Goal: Information Seeking & Learning: Find specific page/section

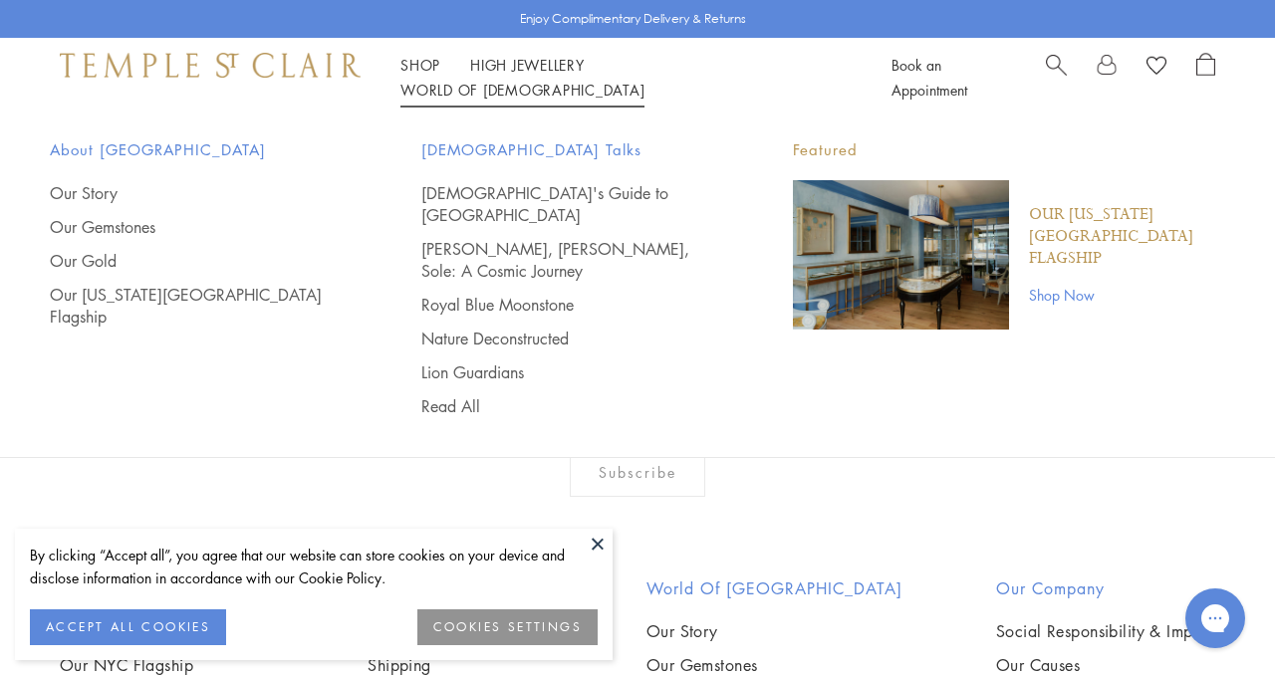
click at [644, 80] on link "World of Temple World of Temple" at bounding box center [522, 90] width 244 height 20
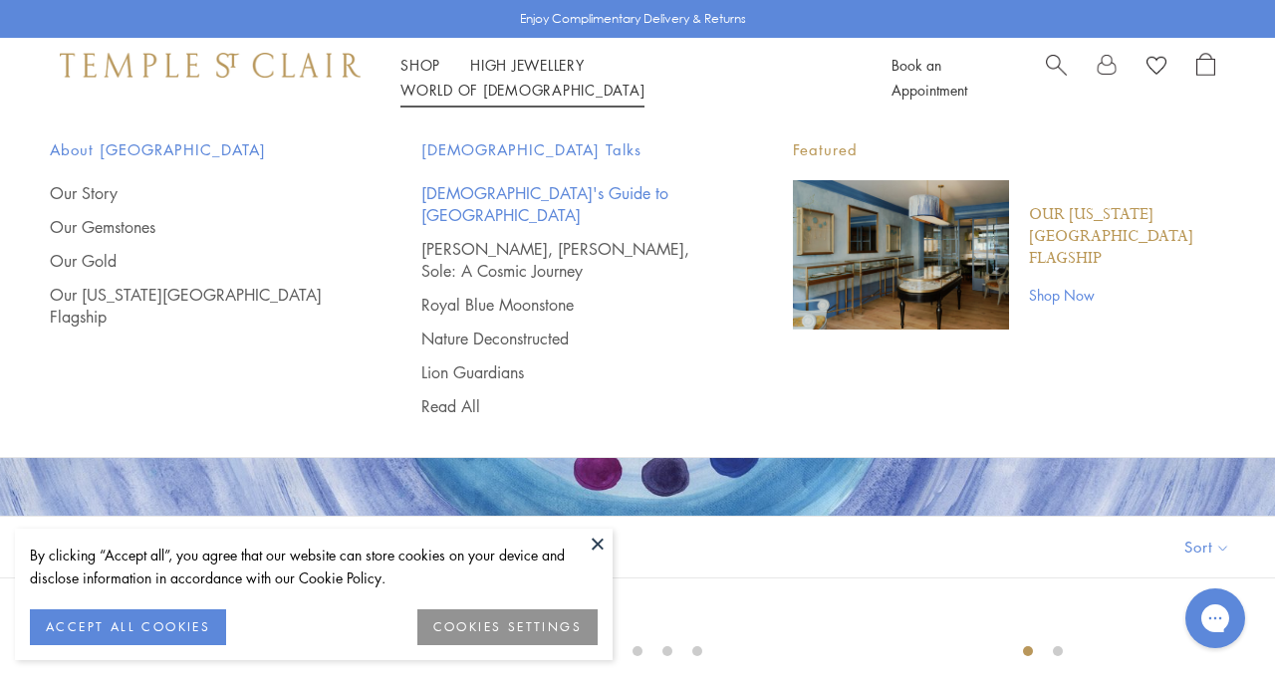
click at [508, 191] on link "[DEMOGRAPHIC_DATA]'s Guide to [GEOGRAPHIC_DATA]" at bounding box center [567, 204] width 292 height 44
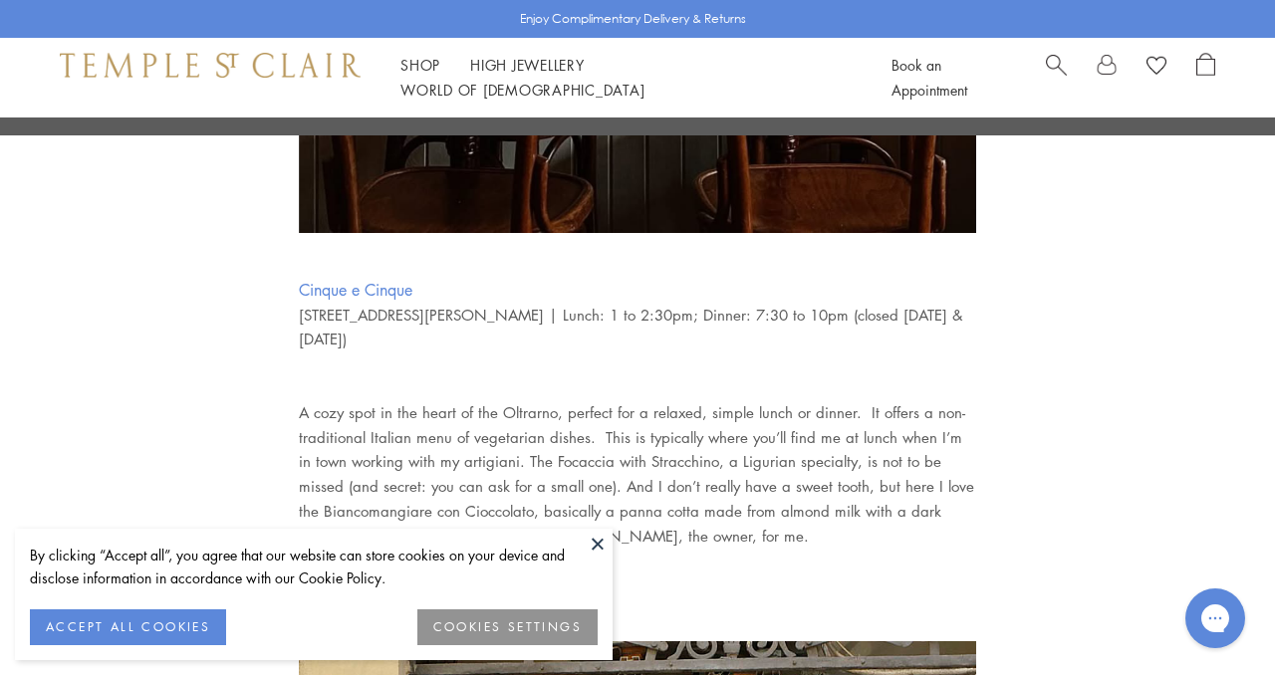
scroll to position [4387, 0]
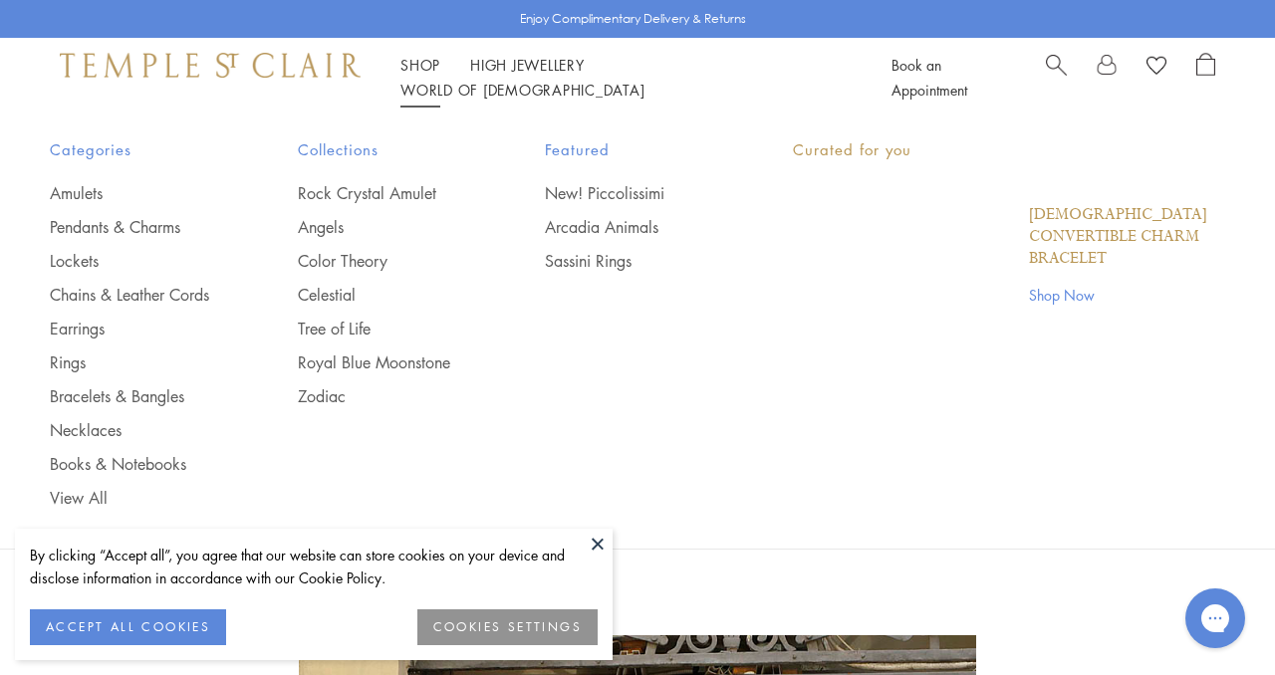
click at [413, 75] on link "Shop Shop" at bounding box center [420, 65] width 40 height 20
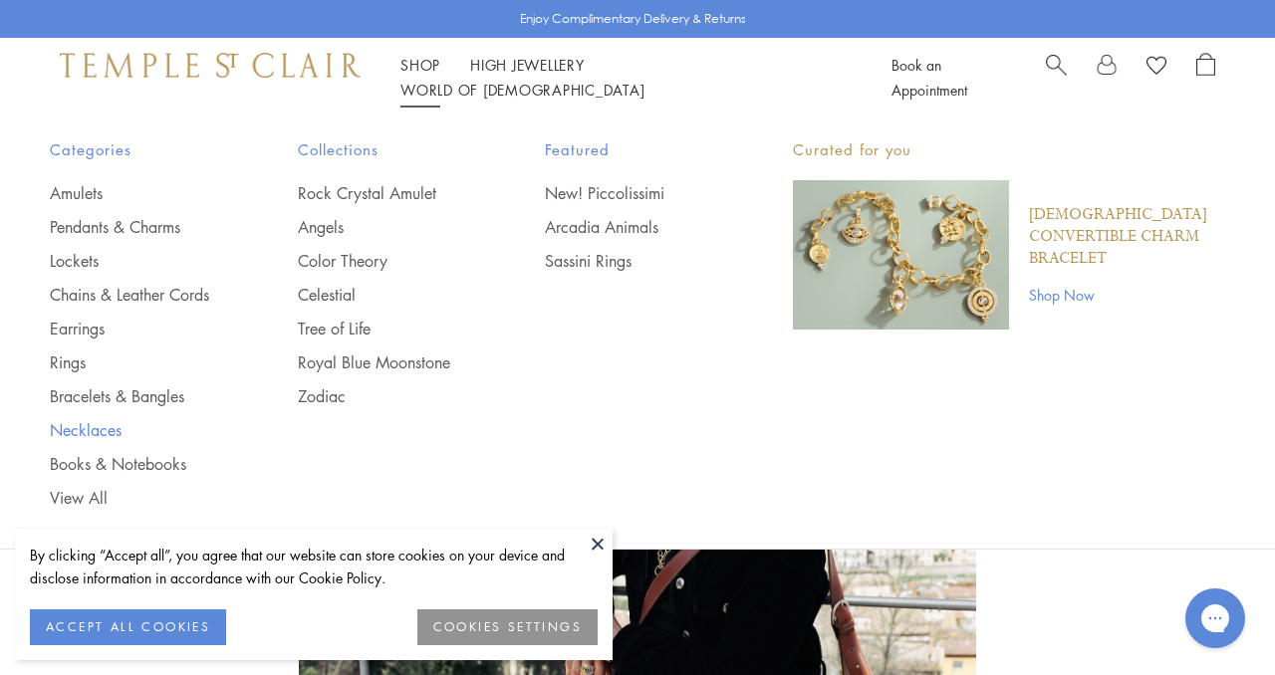
click at [107, 425] on link "Necklaces" at bounding box center [134, 430] width 168 height 22
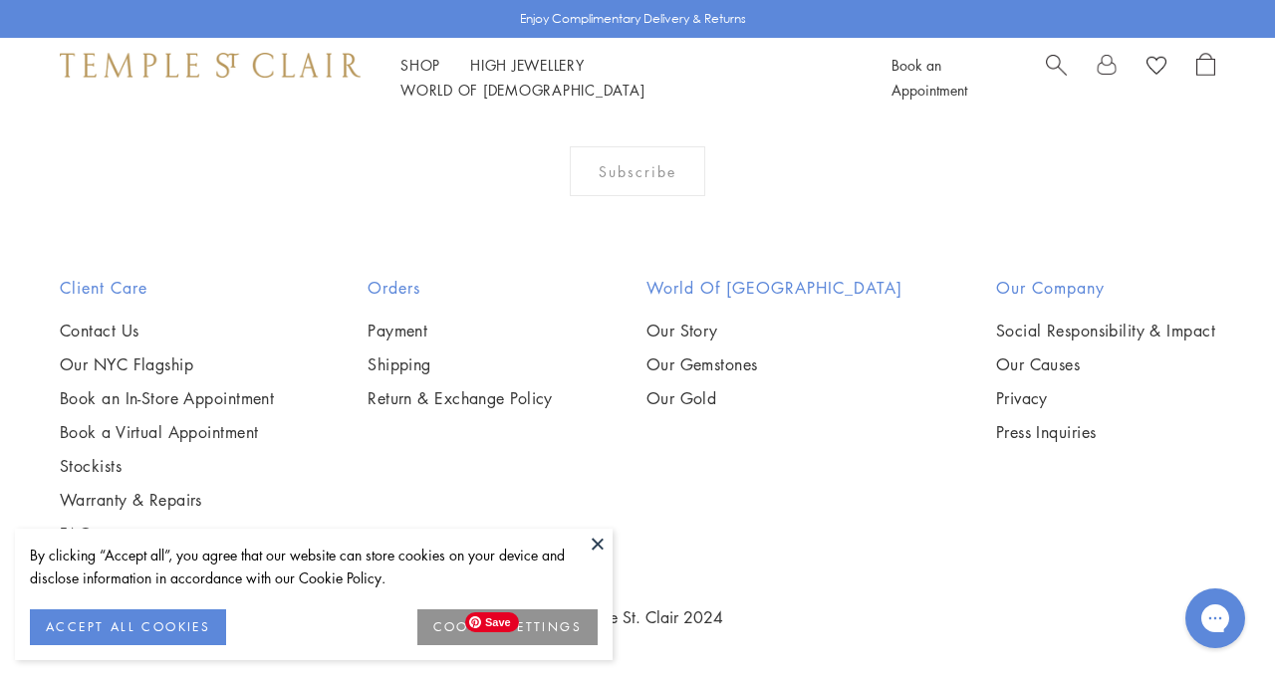
scroll to position [3281, 0]
click at [0, 0] on img at bounding box center [0, 0] width 0 height 0
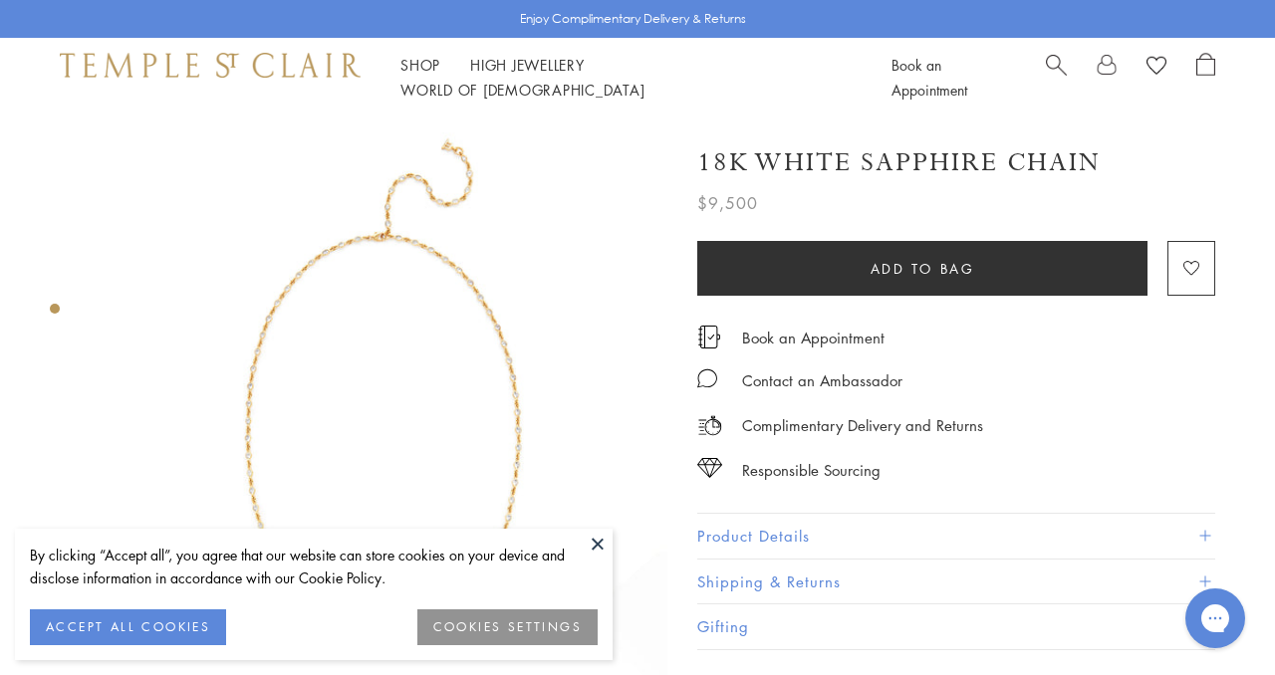
click at [490, 294] on img at bounding box center [384, 402] width 568 height 568
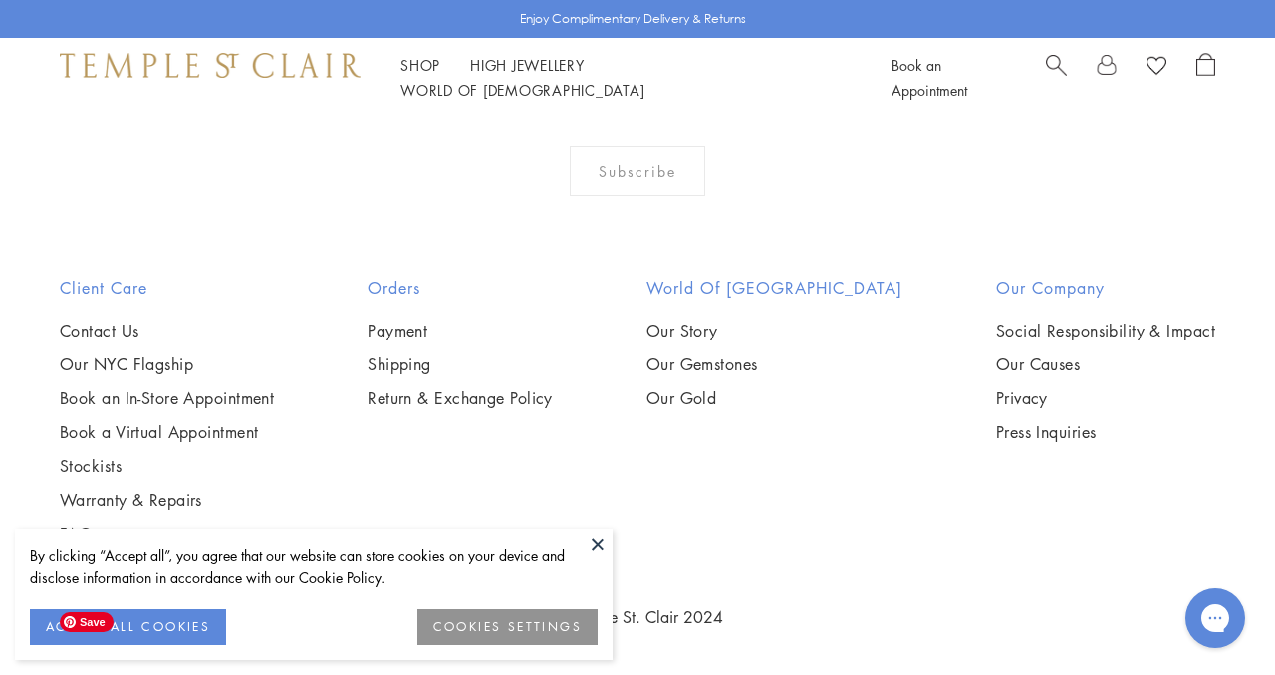
scroll to position [3298, 0]
click at [0, 0] on img at bounding box center [0, 0] width 0 height 0
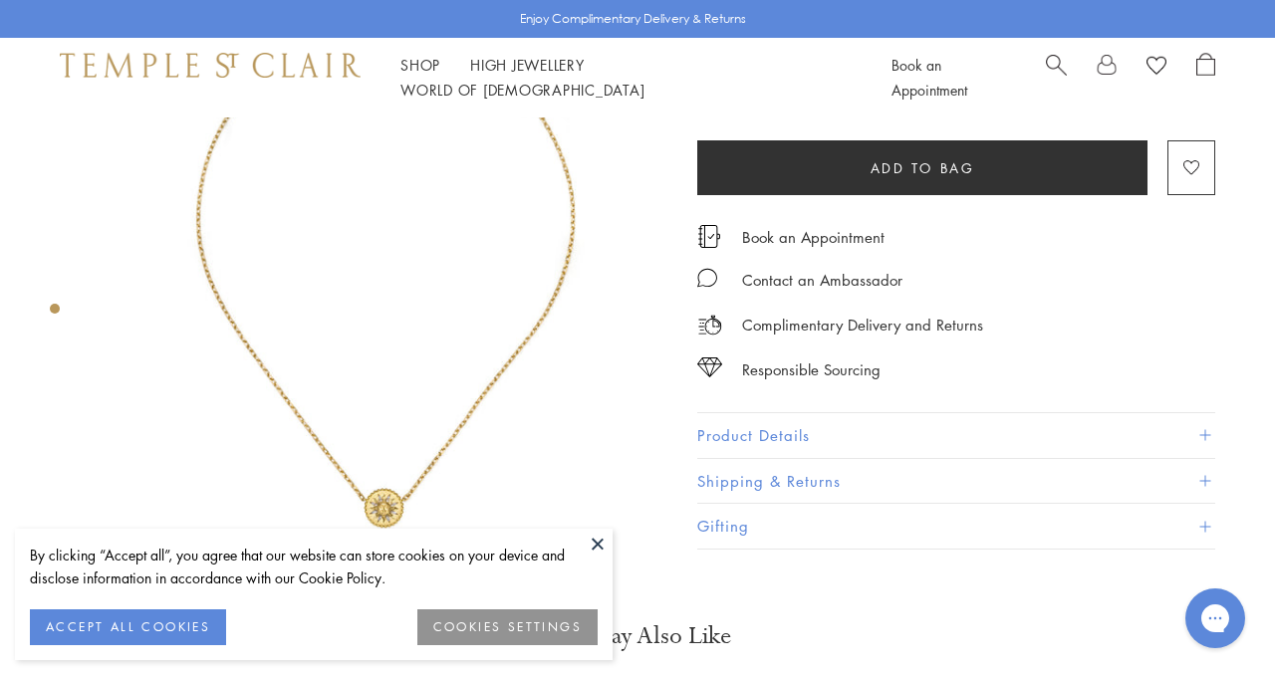
scroll to position [138, 0]
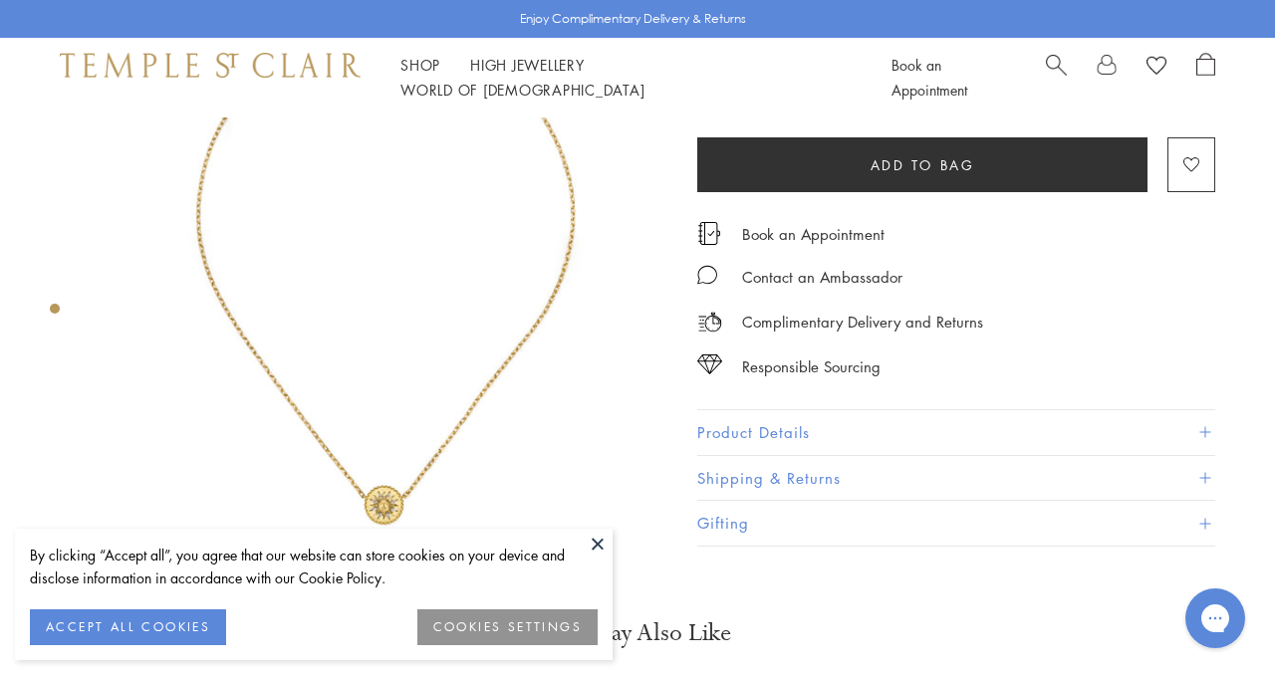
click at [381, 461] on img at bounding box center [384, 263] width 568 height 568
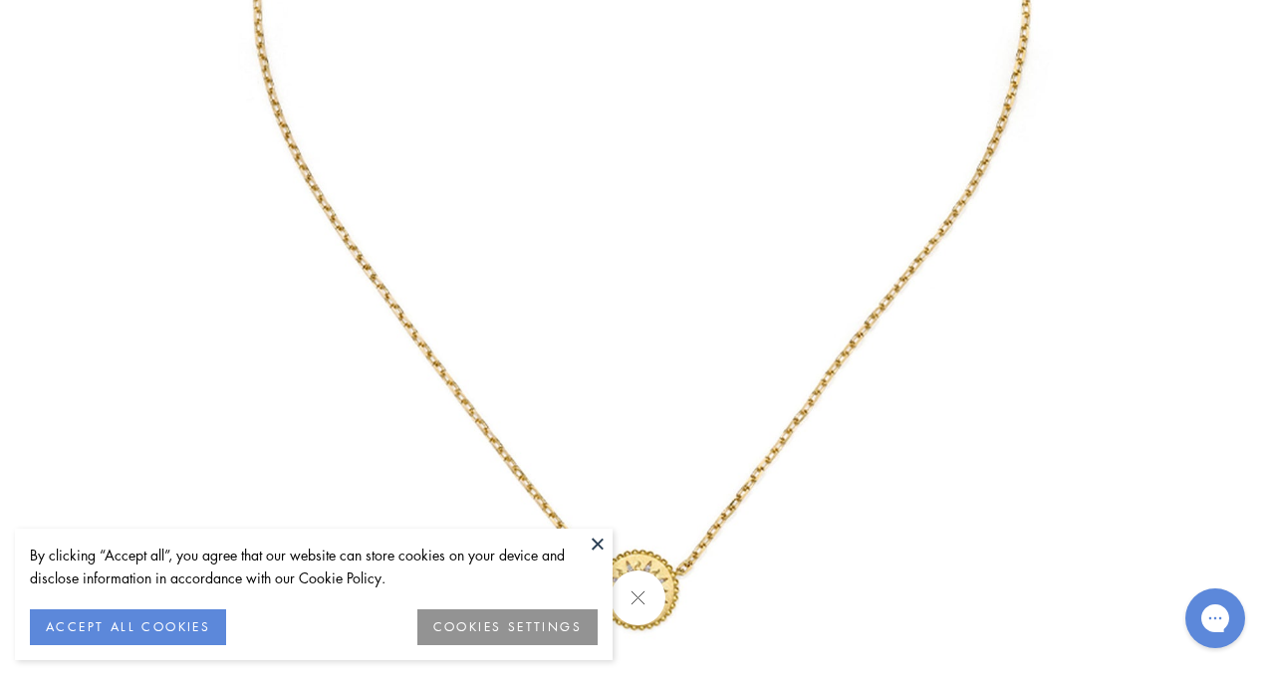
click at [596, 541] on button at bounding box center [598, 544] width 30 height 30
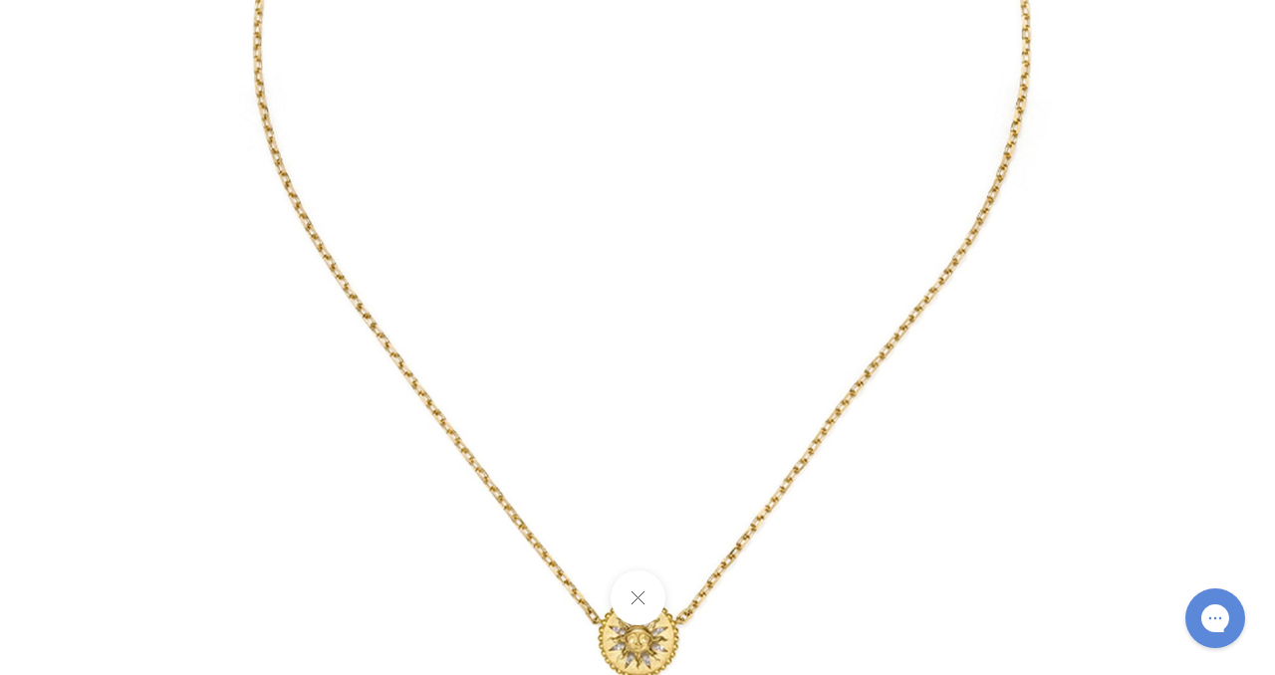
click at [636, 596] on button at bounding box center [636, 598] width 55 height 55
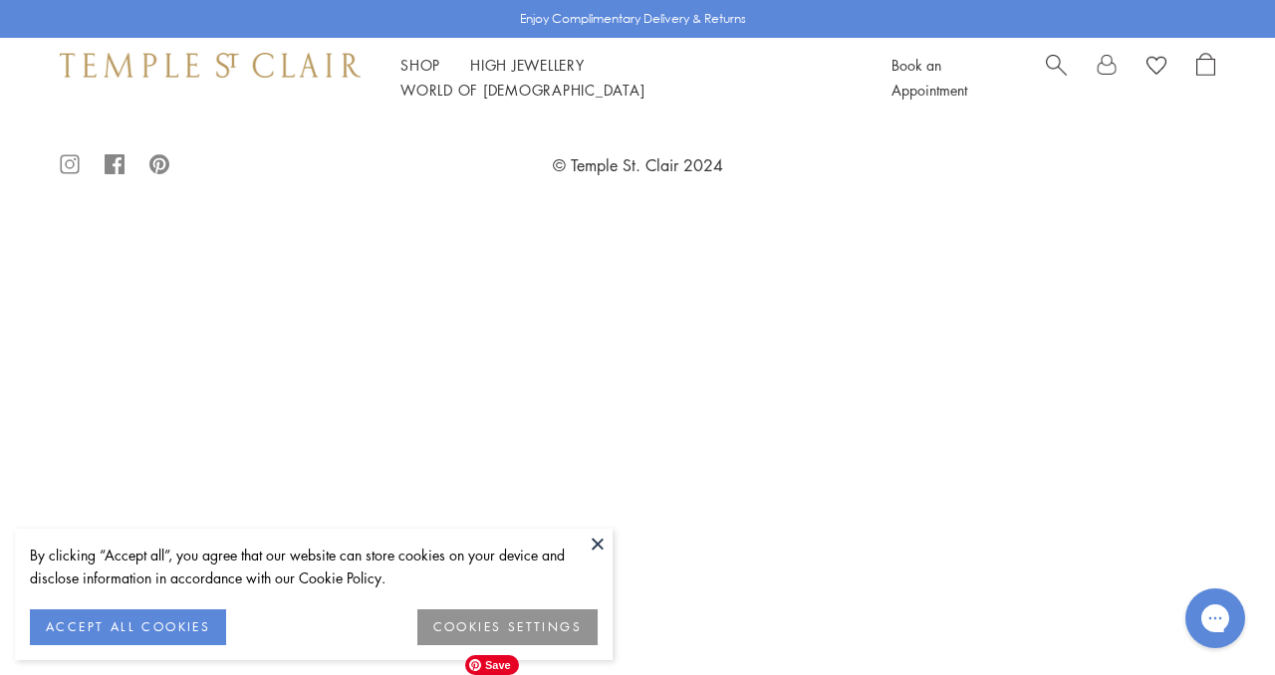
scroll to position [3785, 0]
click at [0, 0] on img at bounding box center [0, 0] width 0 height 0
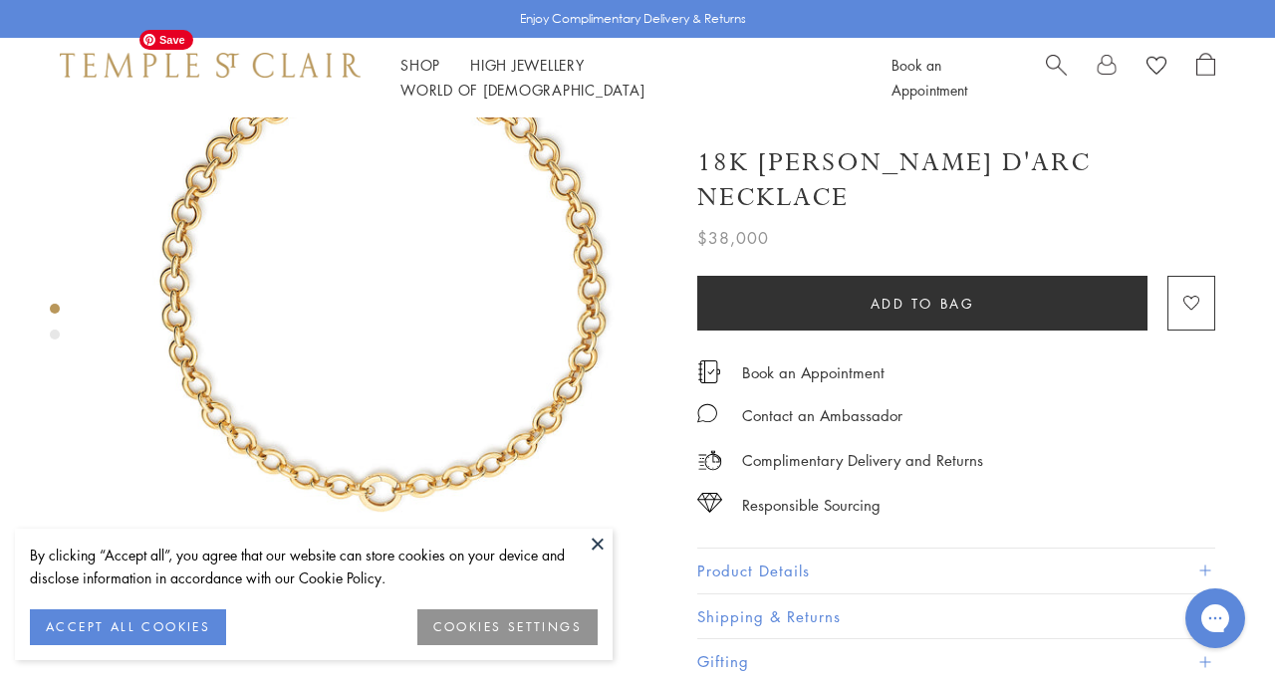
scroll to position [119, 0]
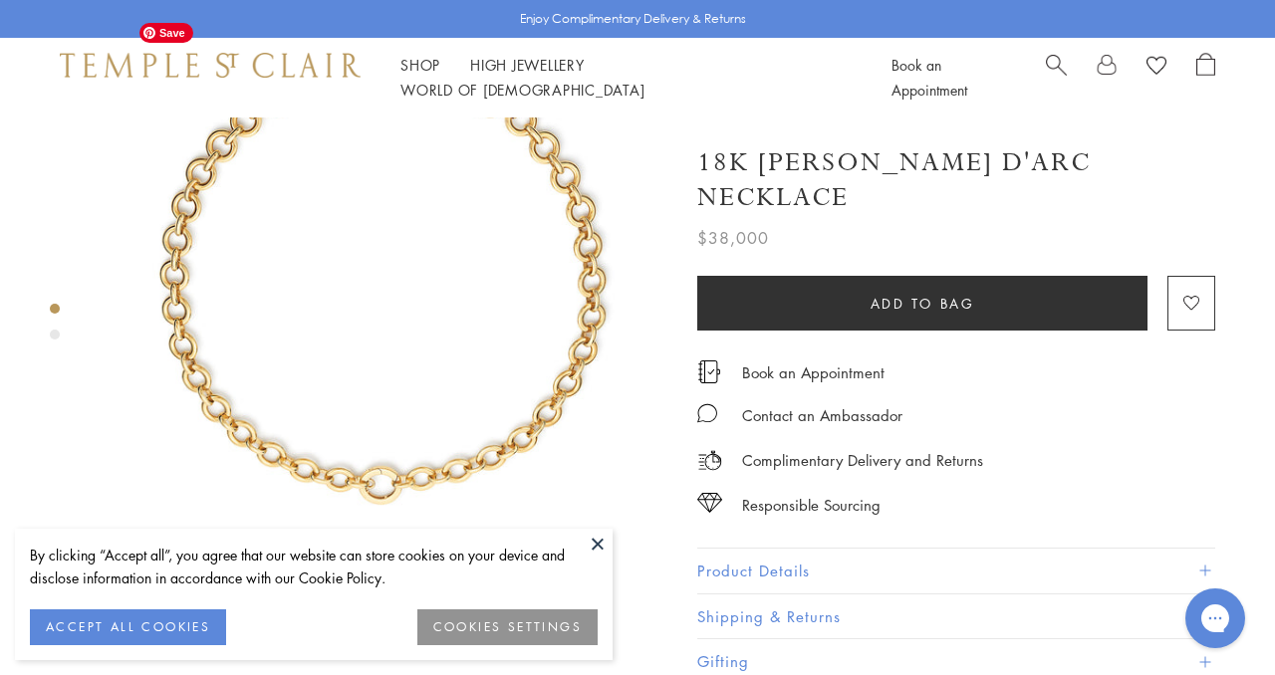
click at [508, 364] on img at bounding box center [384, 282] width 568 height 568
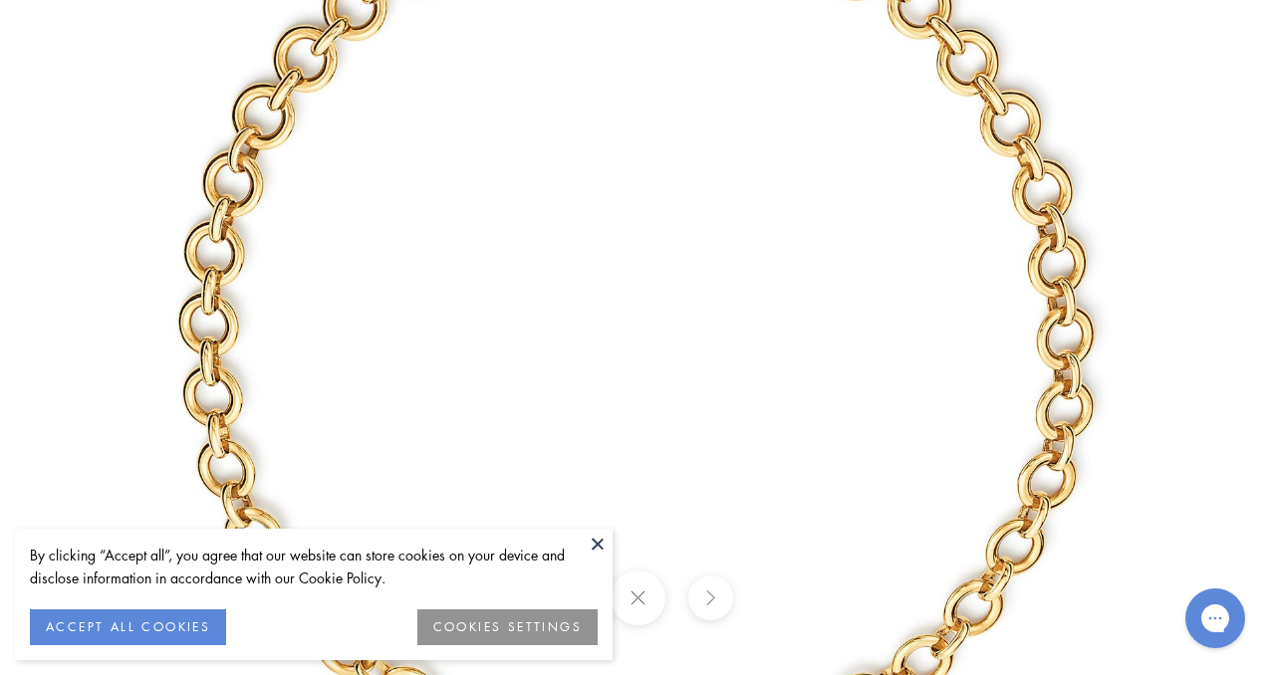
click at [593, 544] on button at bounding box center [598, 544] width 30 height 30
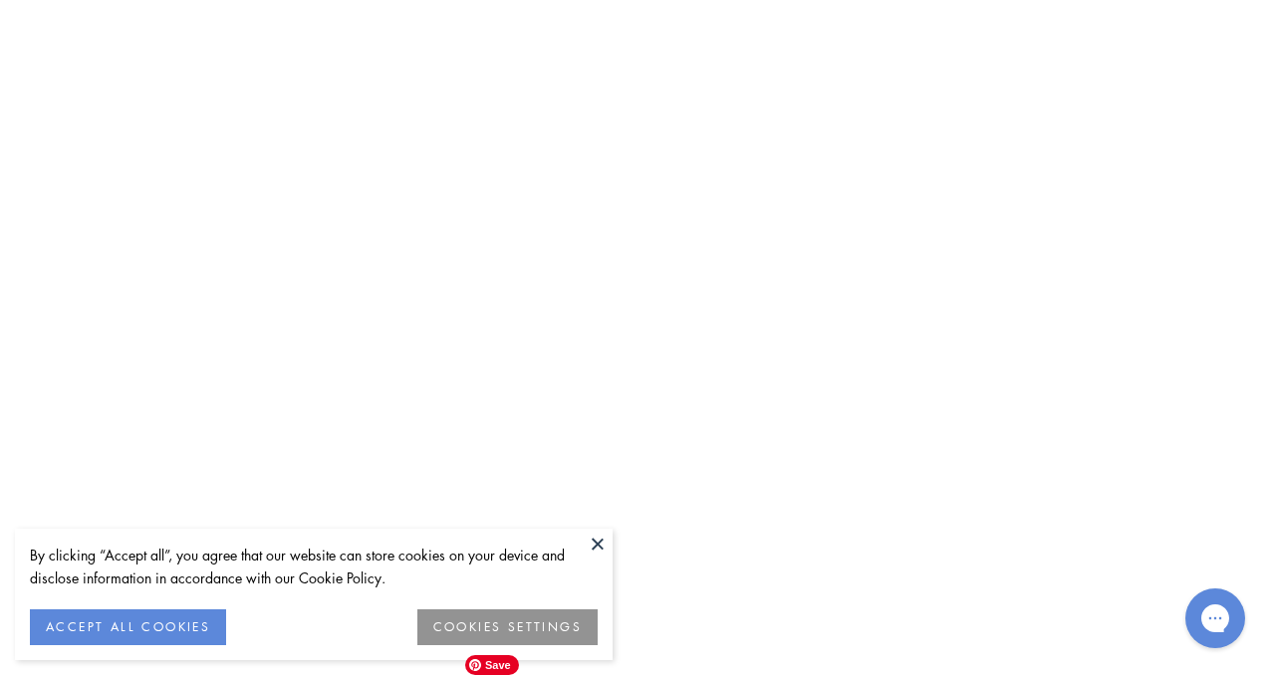
scroll to position [6229, 0]
click at [0, 0] on img at bounding box center [0, 0] width 0 height 0
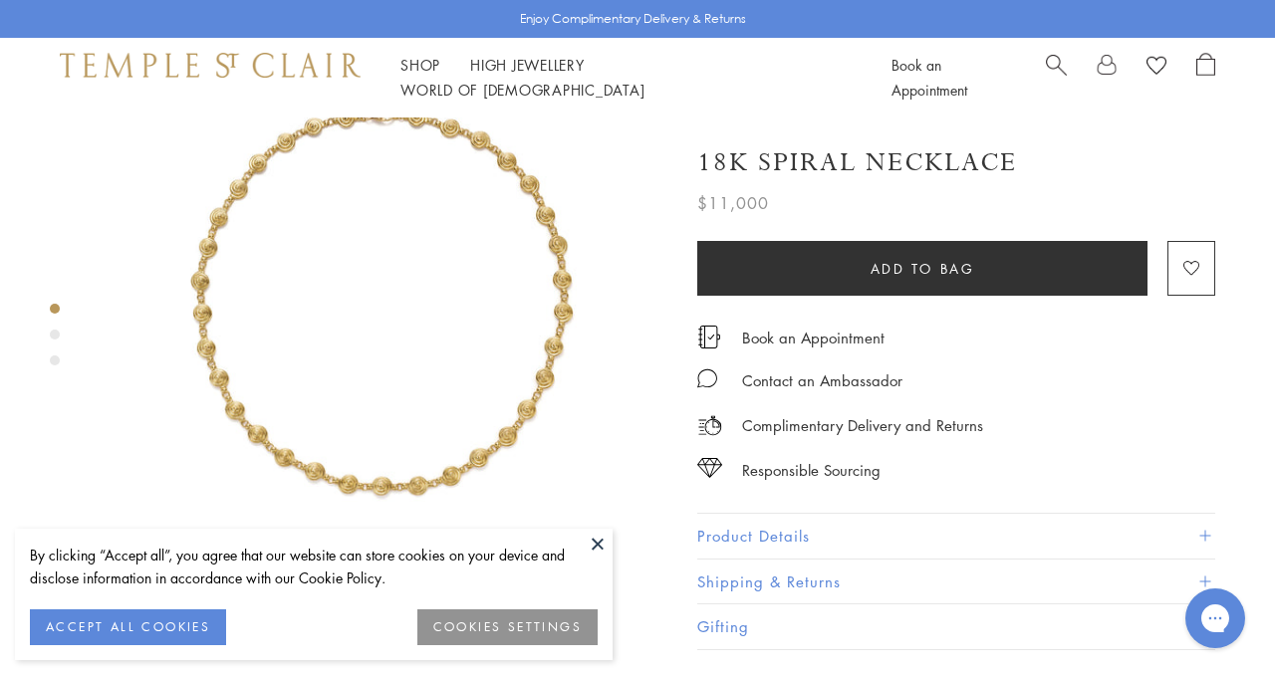
scroll to position [109, 0]
click at [52, 331] on div "Product gallery navigation" at bounding box center [55, 335] width 10 height 10
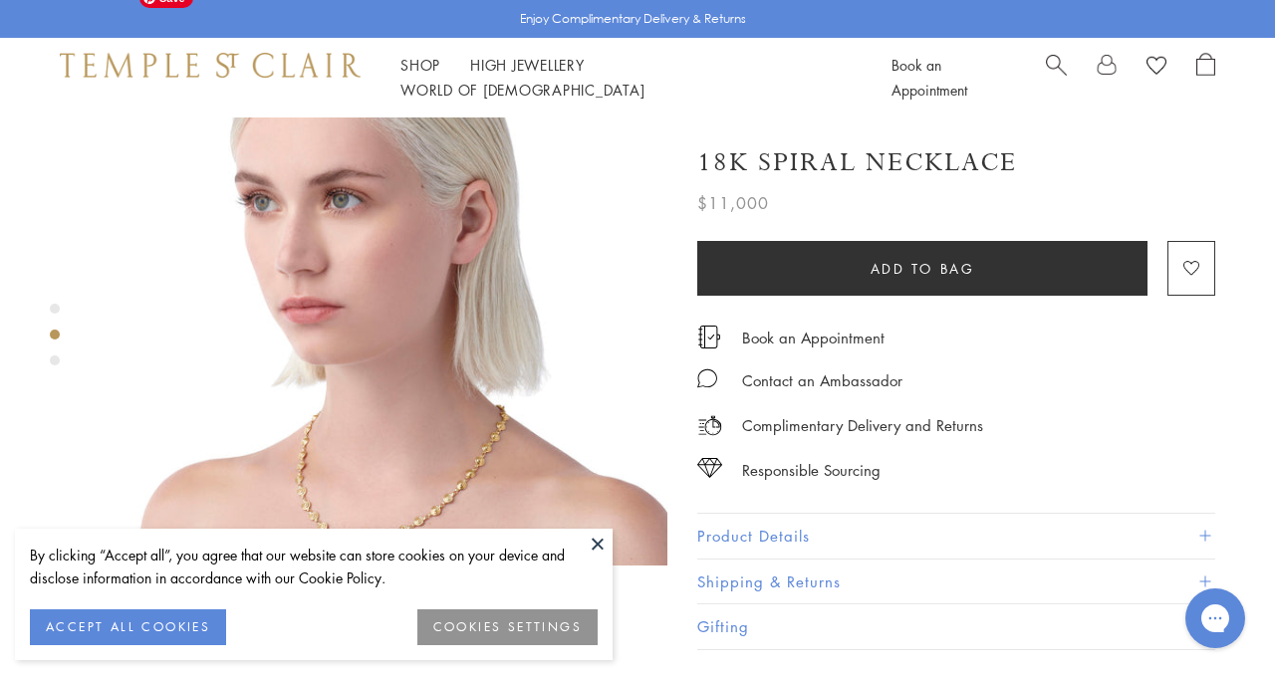
scroll to position [719, 0]
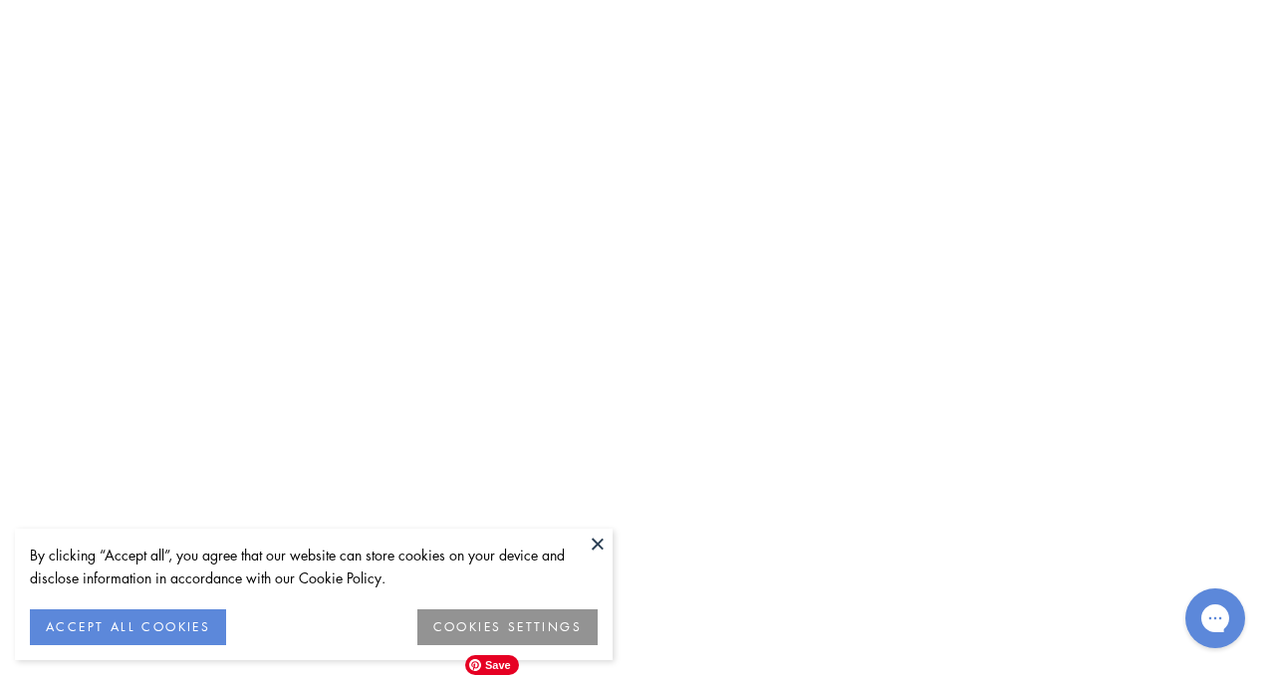
scroll to position [6685, 0]
click at [0, 0] on img at bounding box center [0, 0] width 0 height 0
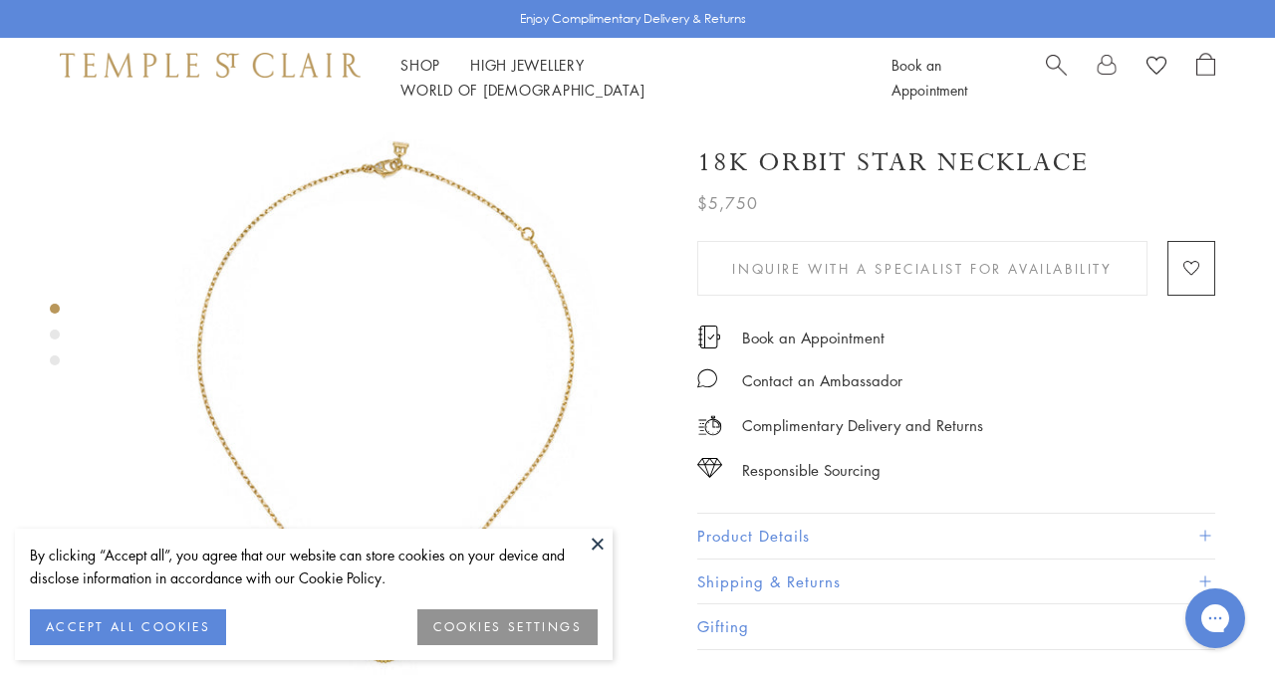
click at [709, 523] on button "Product Details" at bounding box center [956, 536] width 518 height 45
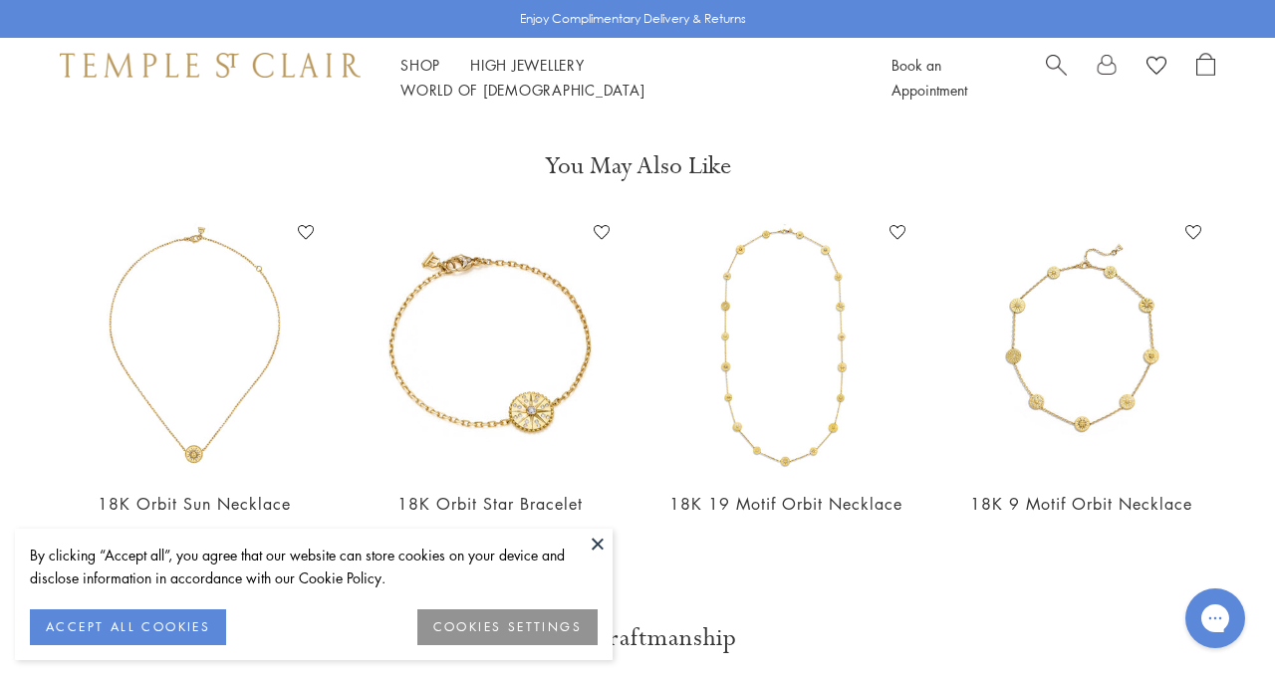
scroll to position [1802, 0]
click at [821, 429] on div "18K 19 Motif Orbit Necklace Add to Wishlist $35,000" at bounding box center [785, 378] width 256 height 326
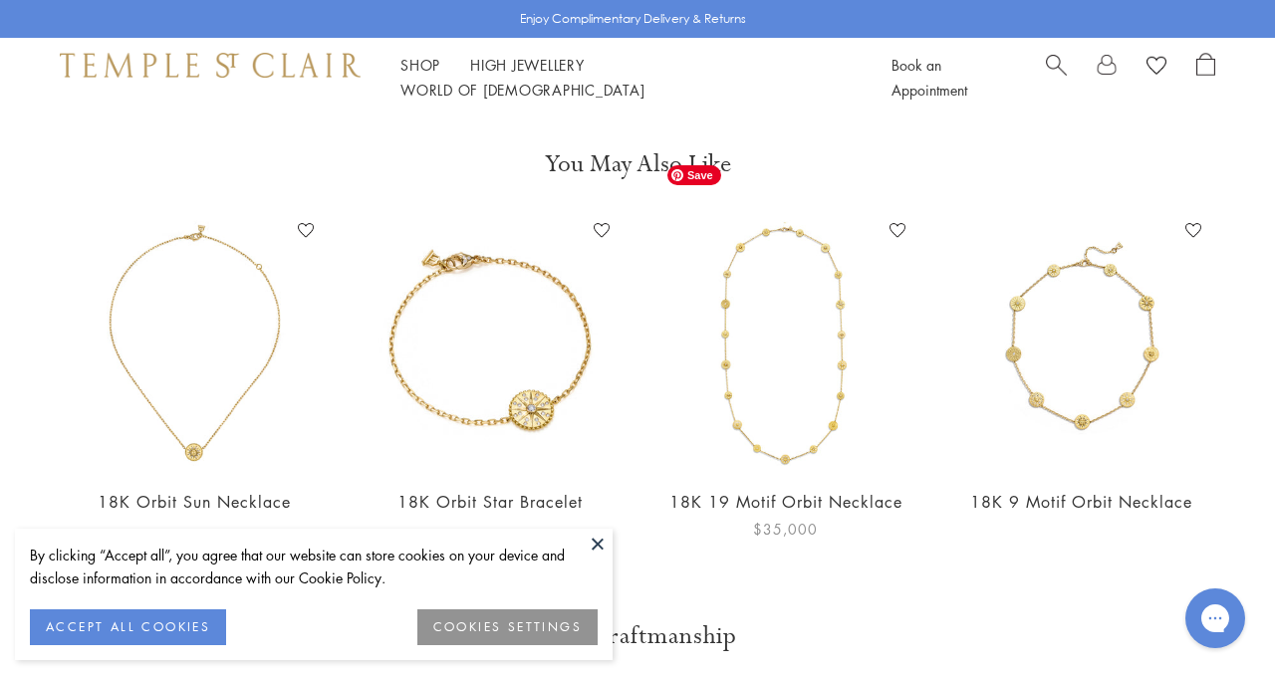
click at [793, 353] on img at bounding box center [785, 343] width 256 height 256
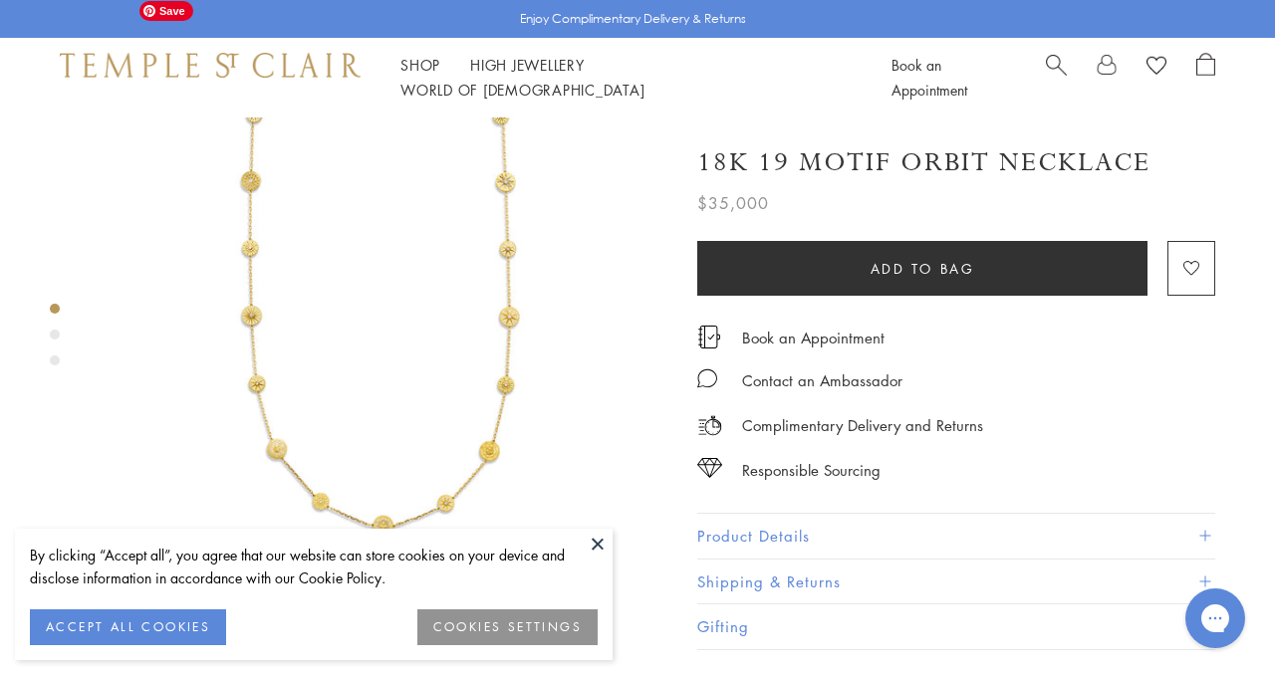
scroll to position [135, 0]
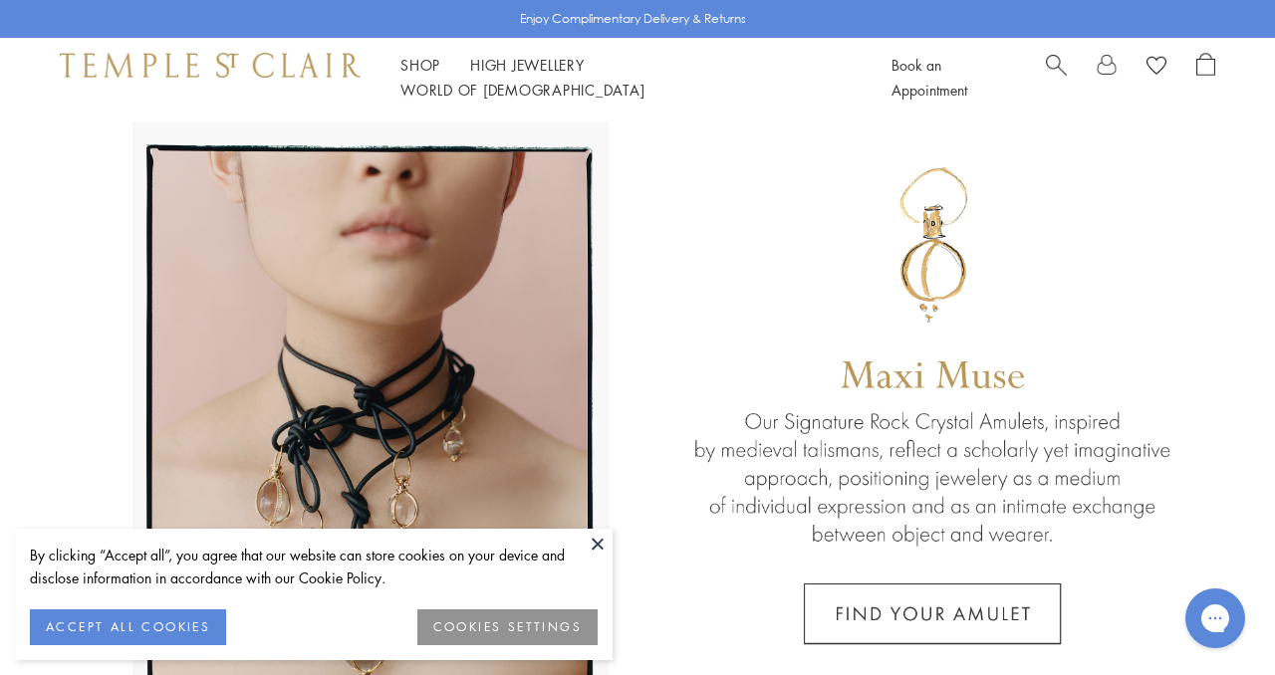
scroll to position [38, 0]
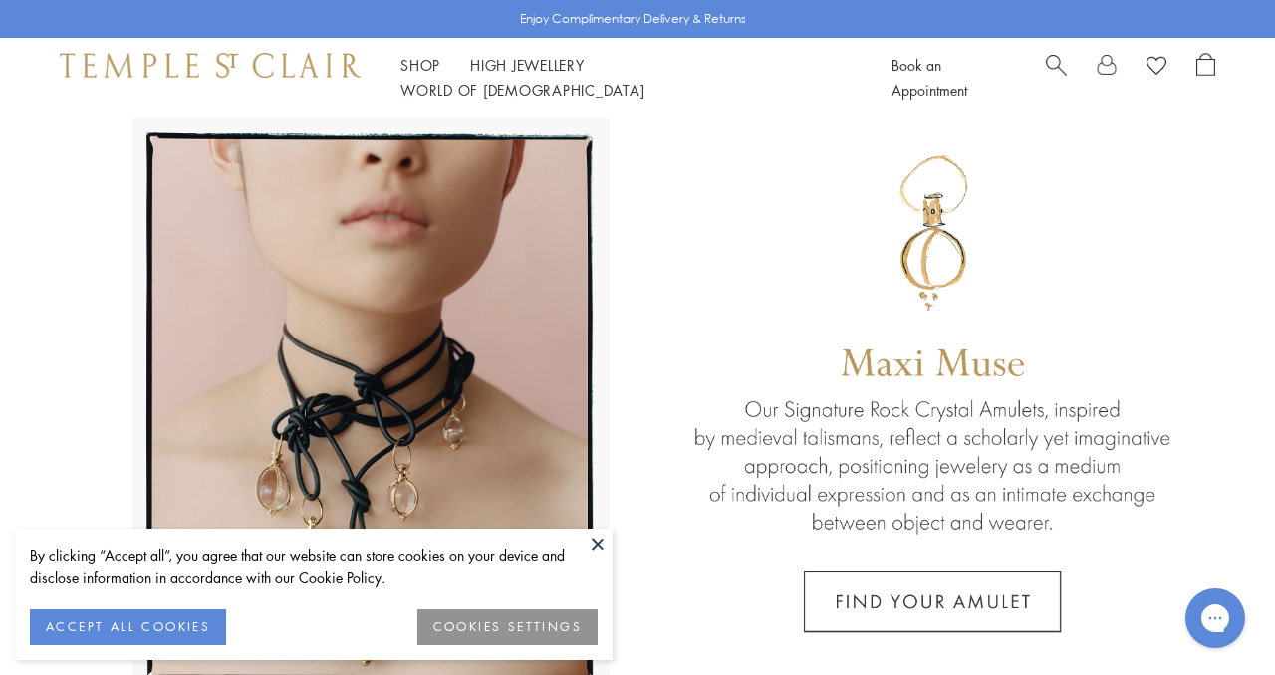
click at [596, 539] on button at bounding box center [598, 544] width 30 height 30
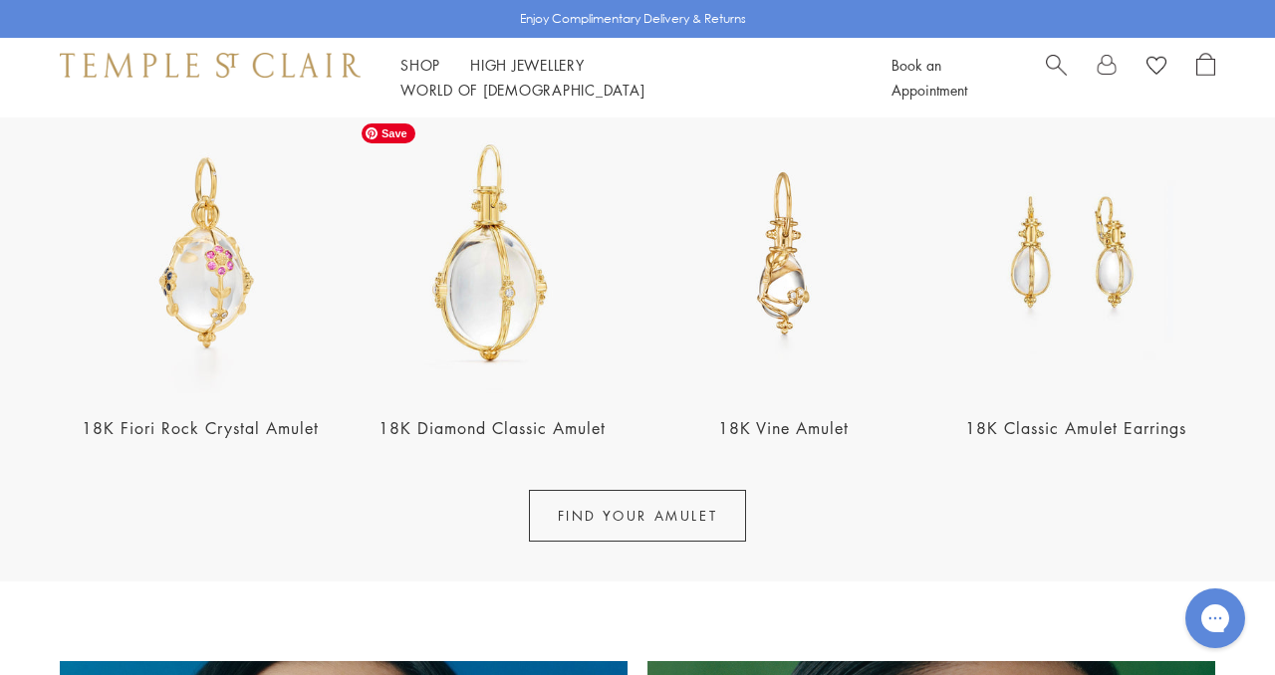
scroll to position [730, 0]
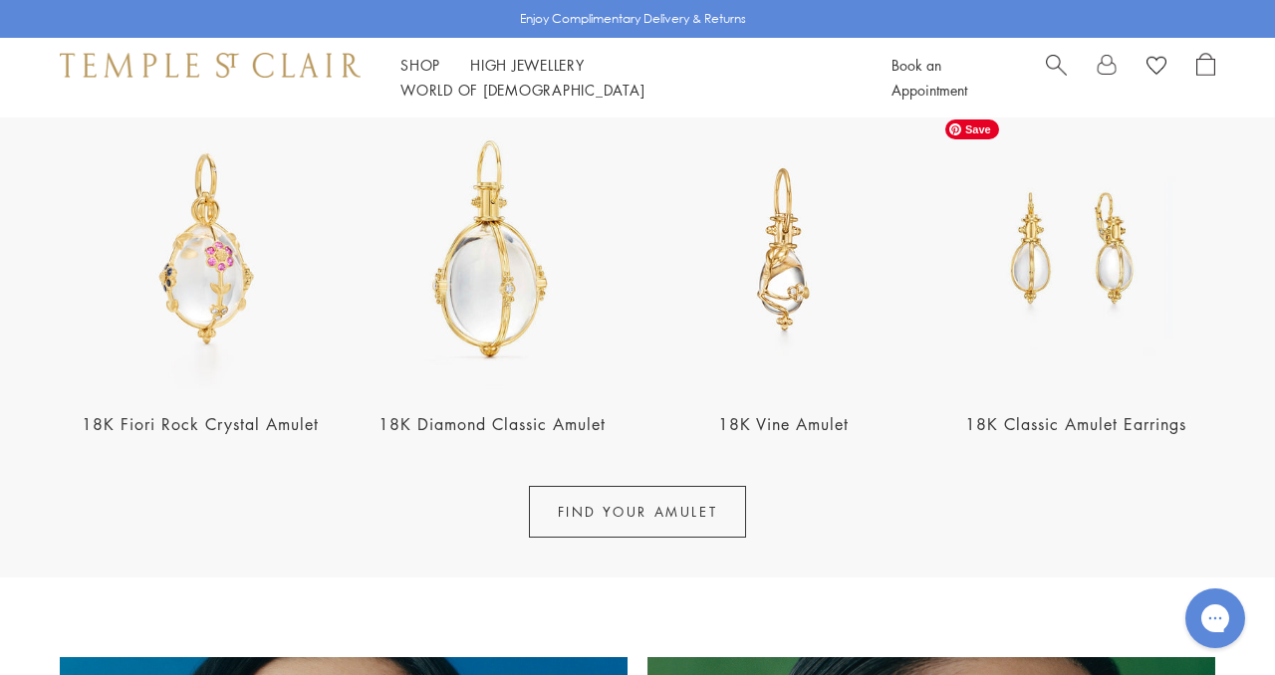
click at [1039, 281] on img at bounding box center [1075, 250] width 280 height 280
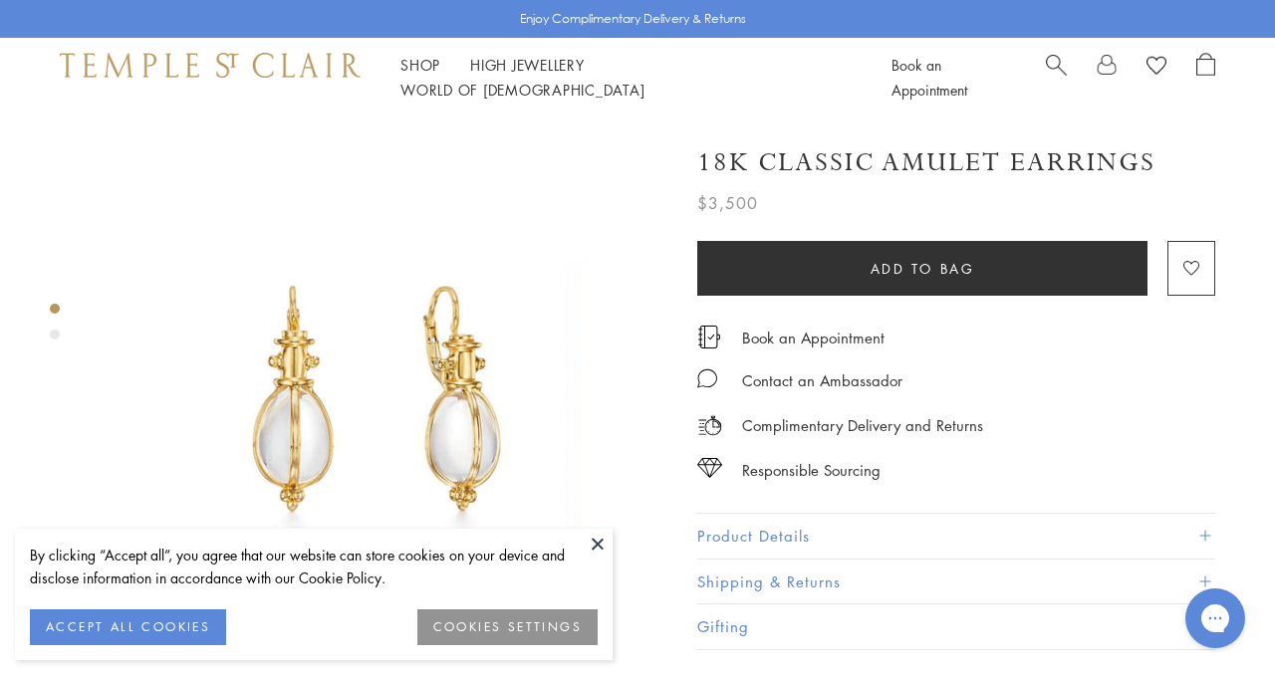
click at [765, 526] on button "Product Details" at bounding box center [956, 536] width 518 height 45
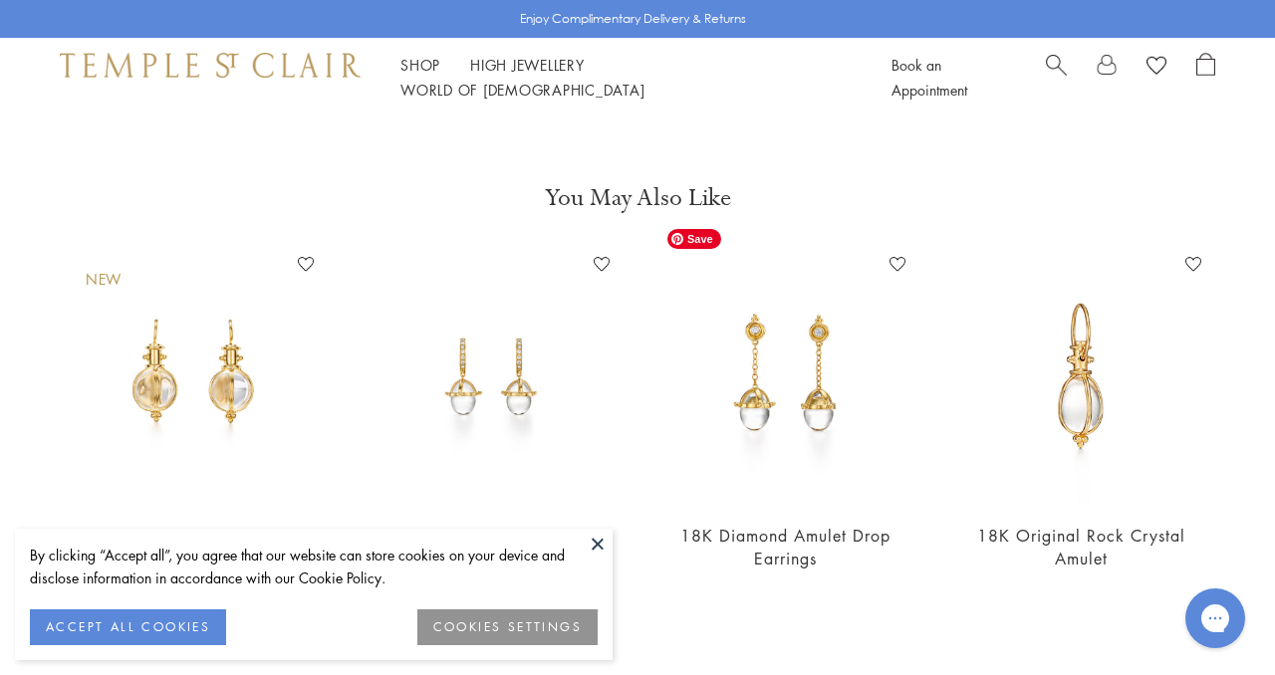
scroll to position [1173, 0]
click at [525, 372] on img at bounding box center [489, 375] width 256 height 256
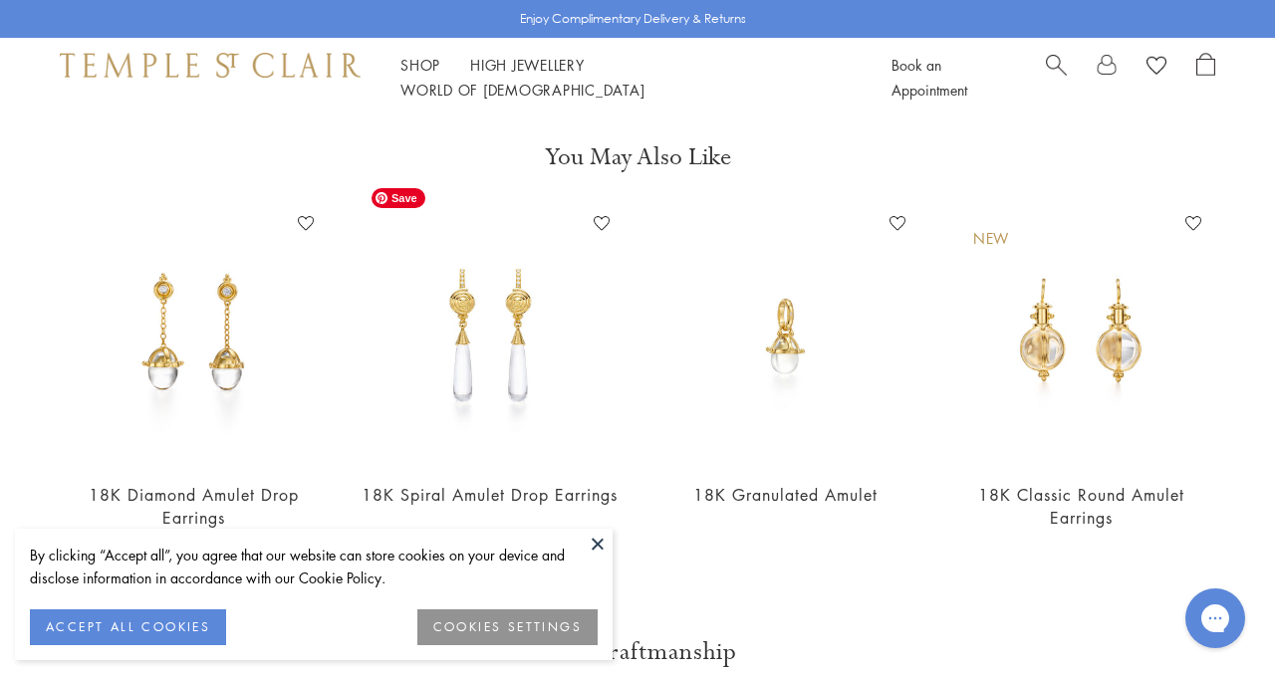
scroll to position [1238, 0]
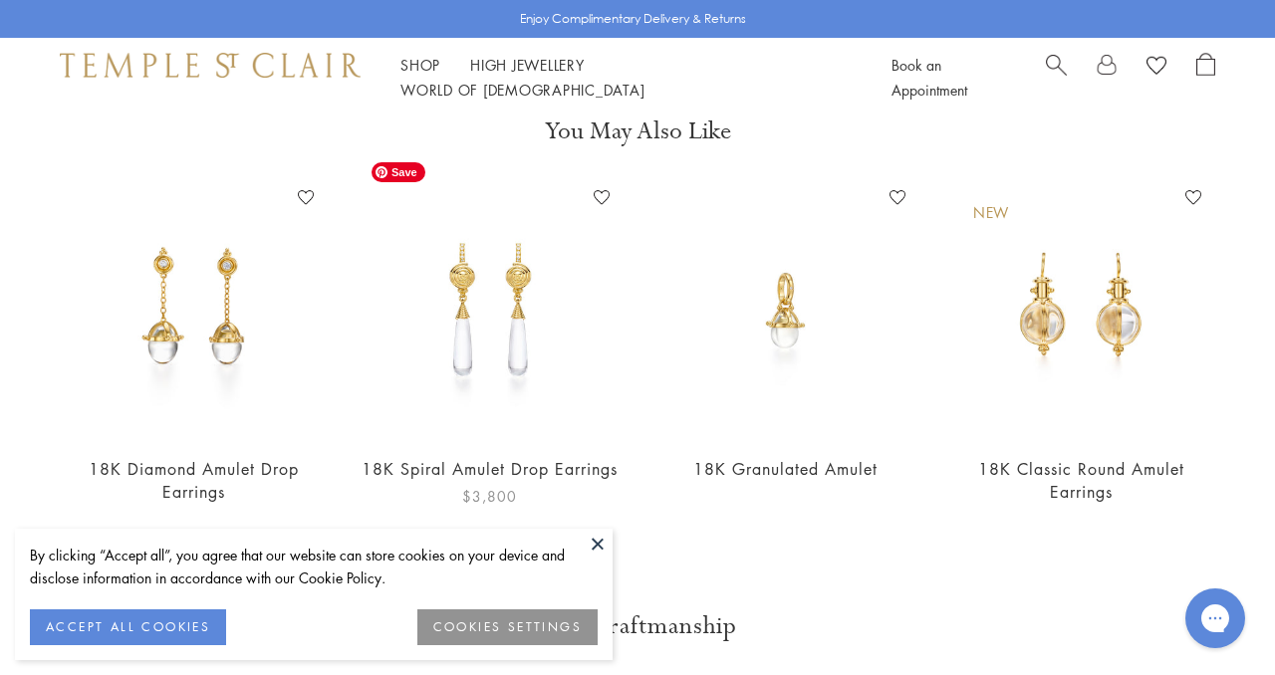
click at [500, 325] on img at bounding box center [489, 310] width 256 height 256
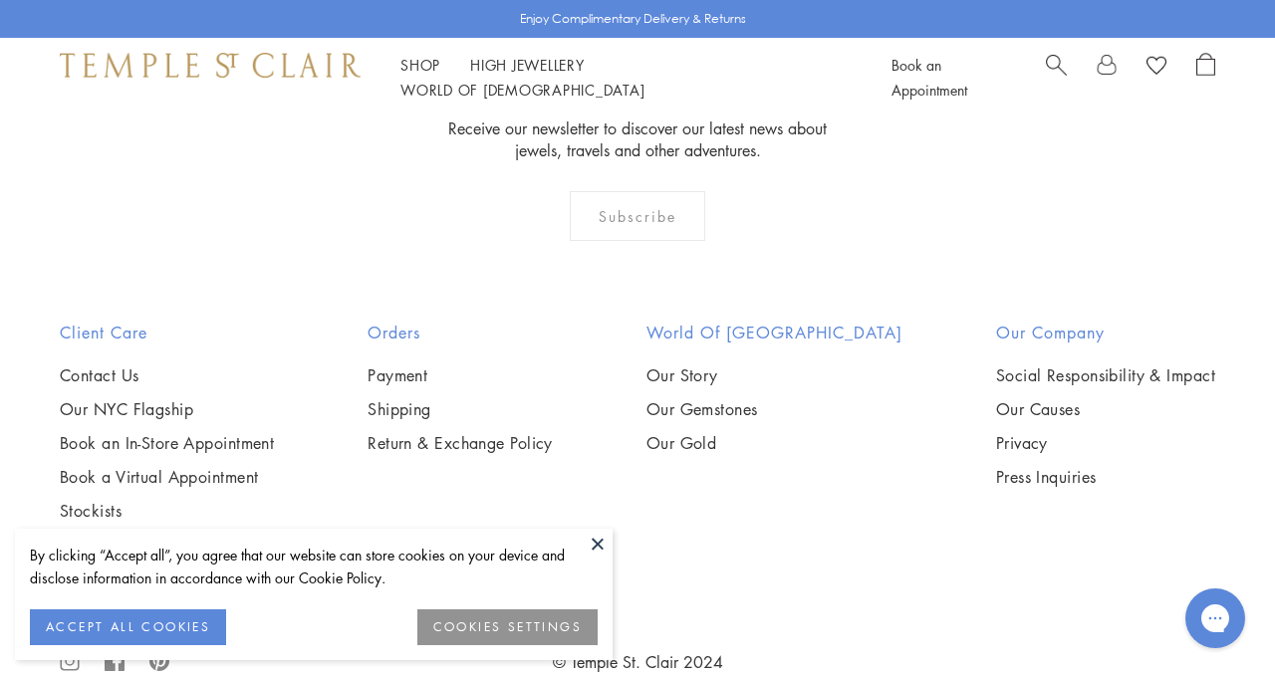
scroll to position [2555, 0]
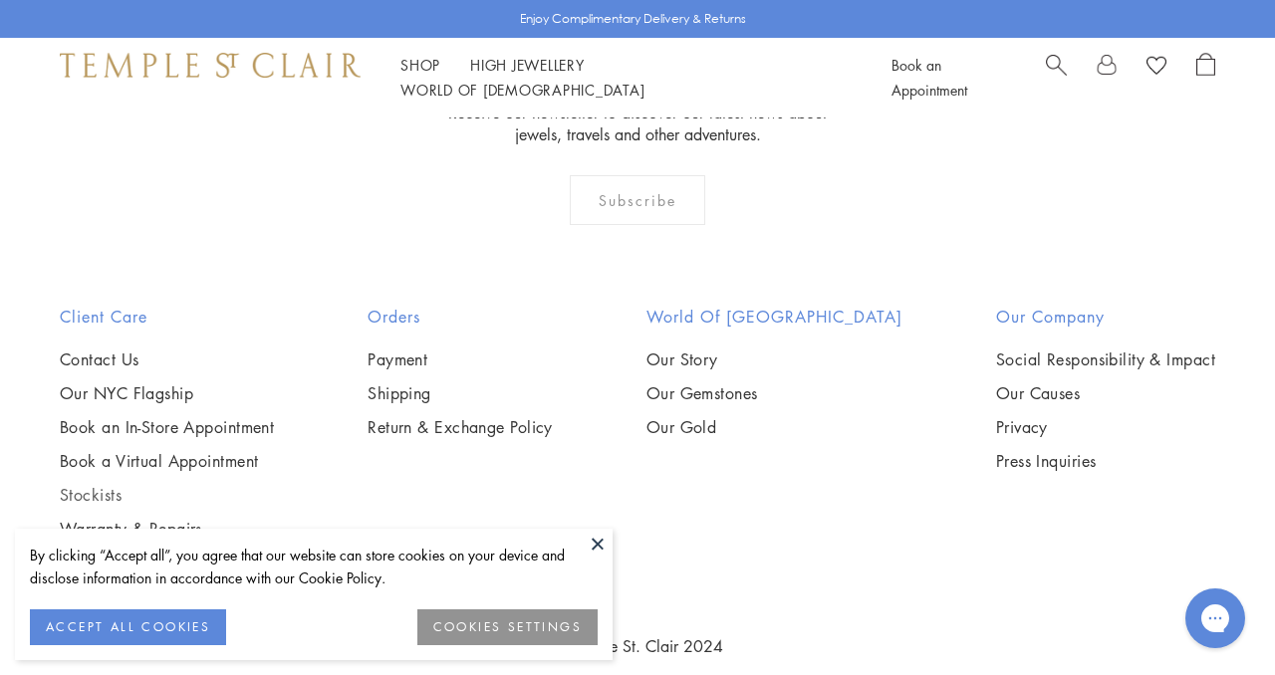
click at [123, 484] on link "Stockists" at bounding box center [167, 495] width 214 height 22
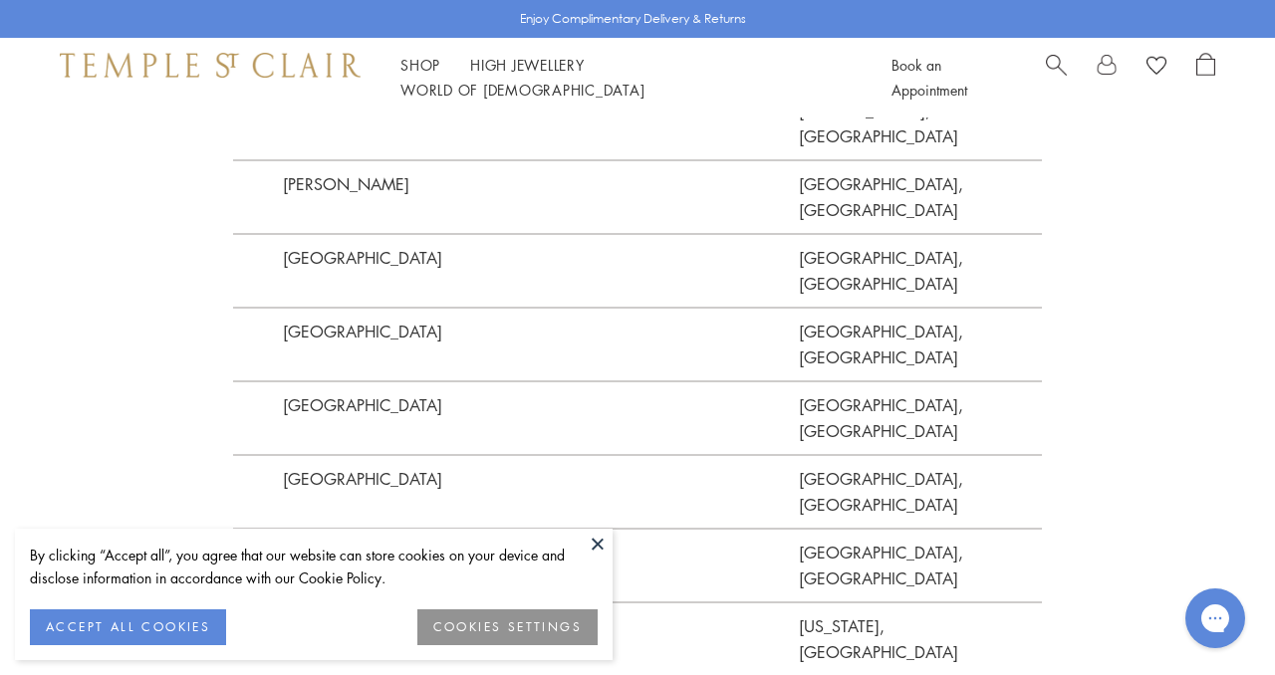
scroll to position [5100, 0]
